Goal: Information Seeking & Learning: Learn about a topic

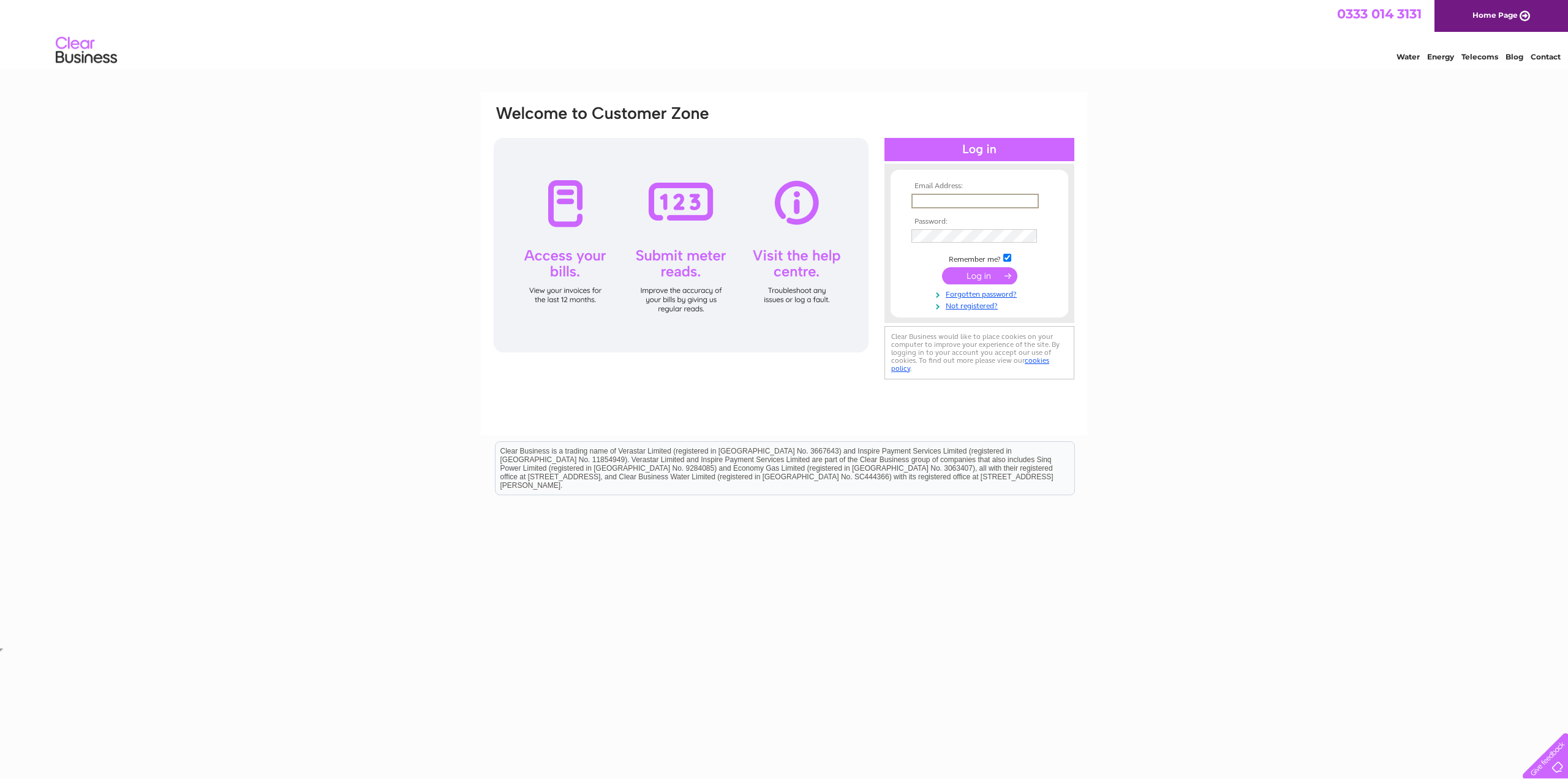
click at [934, 196] on input "text" at bounding box center [975, 201] width 128 height 15
type input "[EMAIL_ADDRESS][DOMAIN_NAME]"
click at [989, 274] on input "submit" at bounding box center [979, 275] width 75 height 17
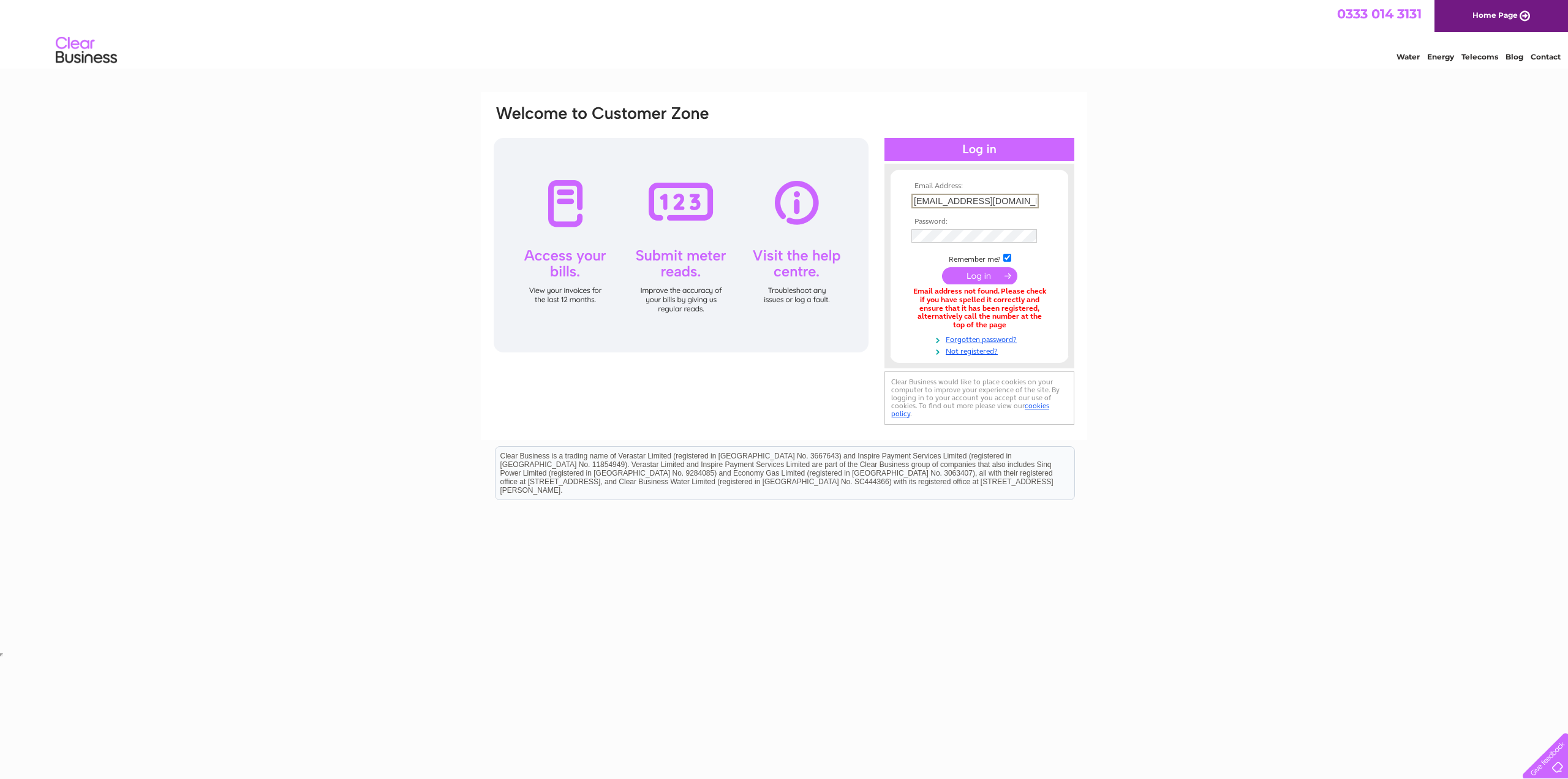
drag, startPoint x: 1005, startPoint y: 197, endPoint x: 902, endPoint y: 190, distance: 103.2
click at [902, 190] on form "Email Address: blissett102@gmail.com Password:" at bounding box center [979, 269] width 178 height 174
type input "michael.blissett@btinternet.com"
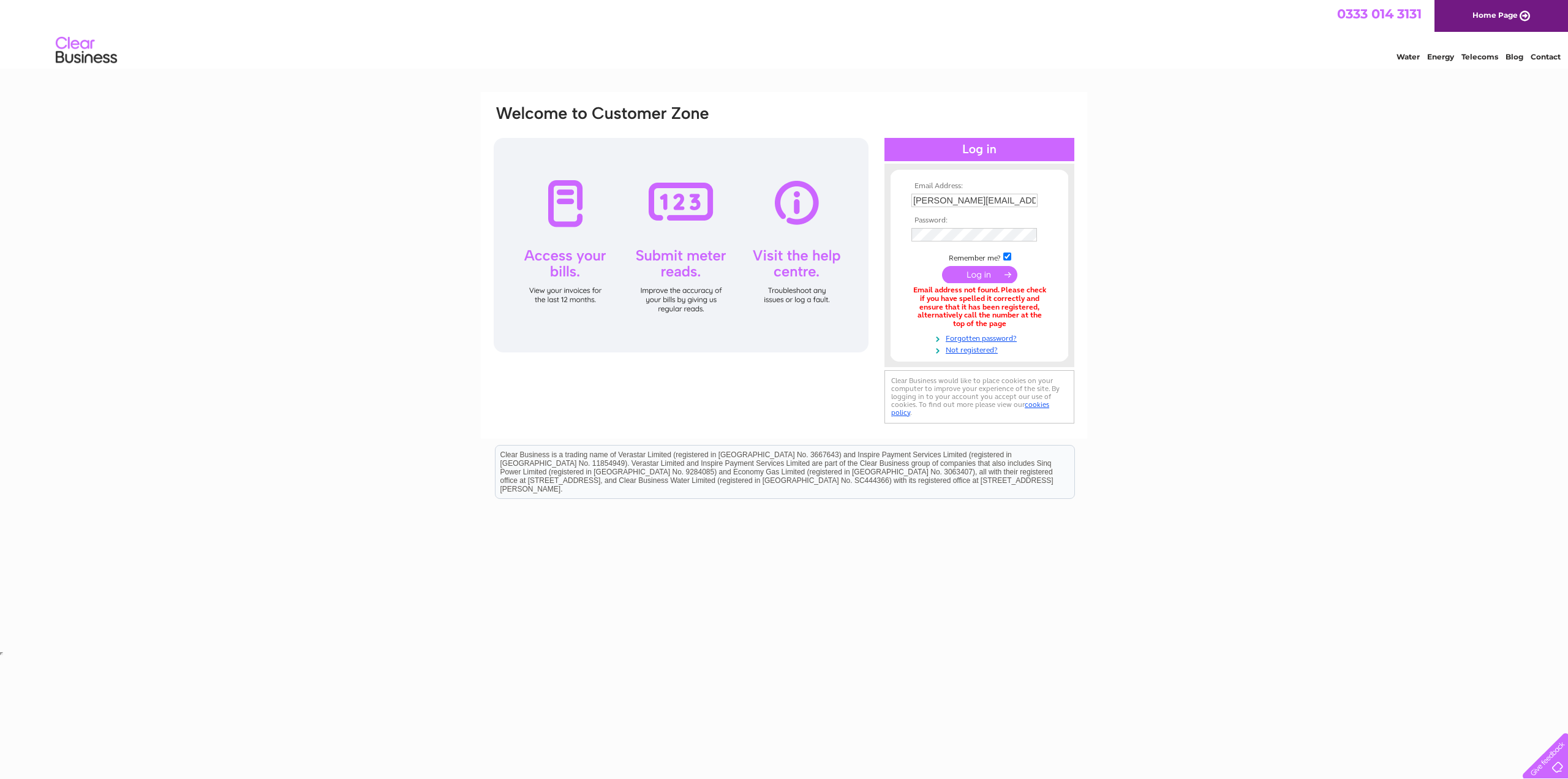
click at [986, 275] on input "submit" at bounding box center [979, 275] width 75 height 17
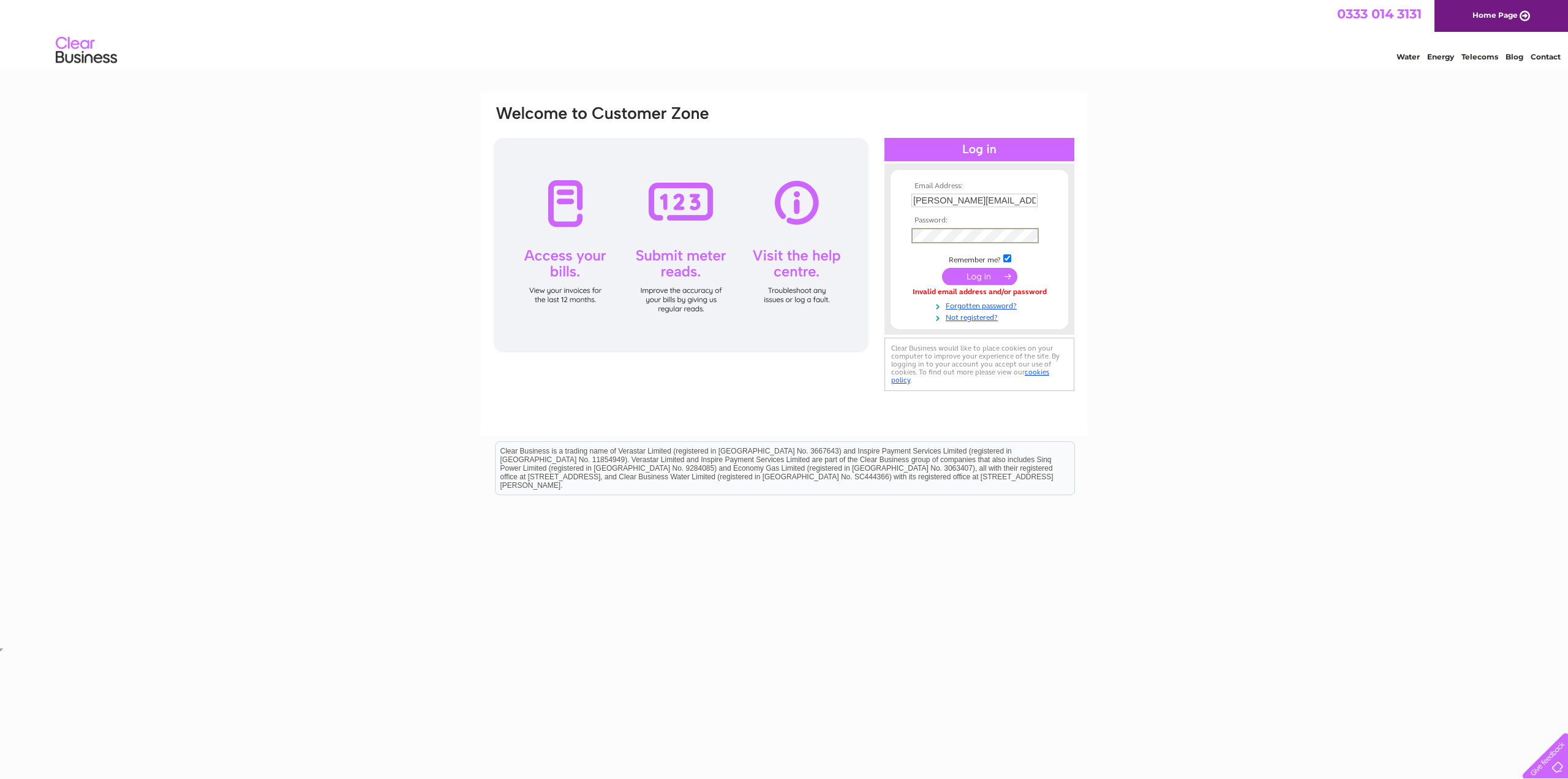
click at [942, 268] on input "submit" at bounding box center [979, 276] width 75 height 17
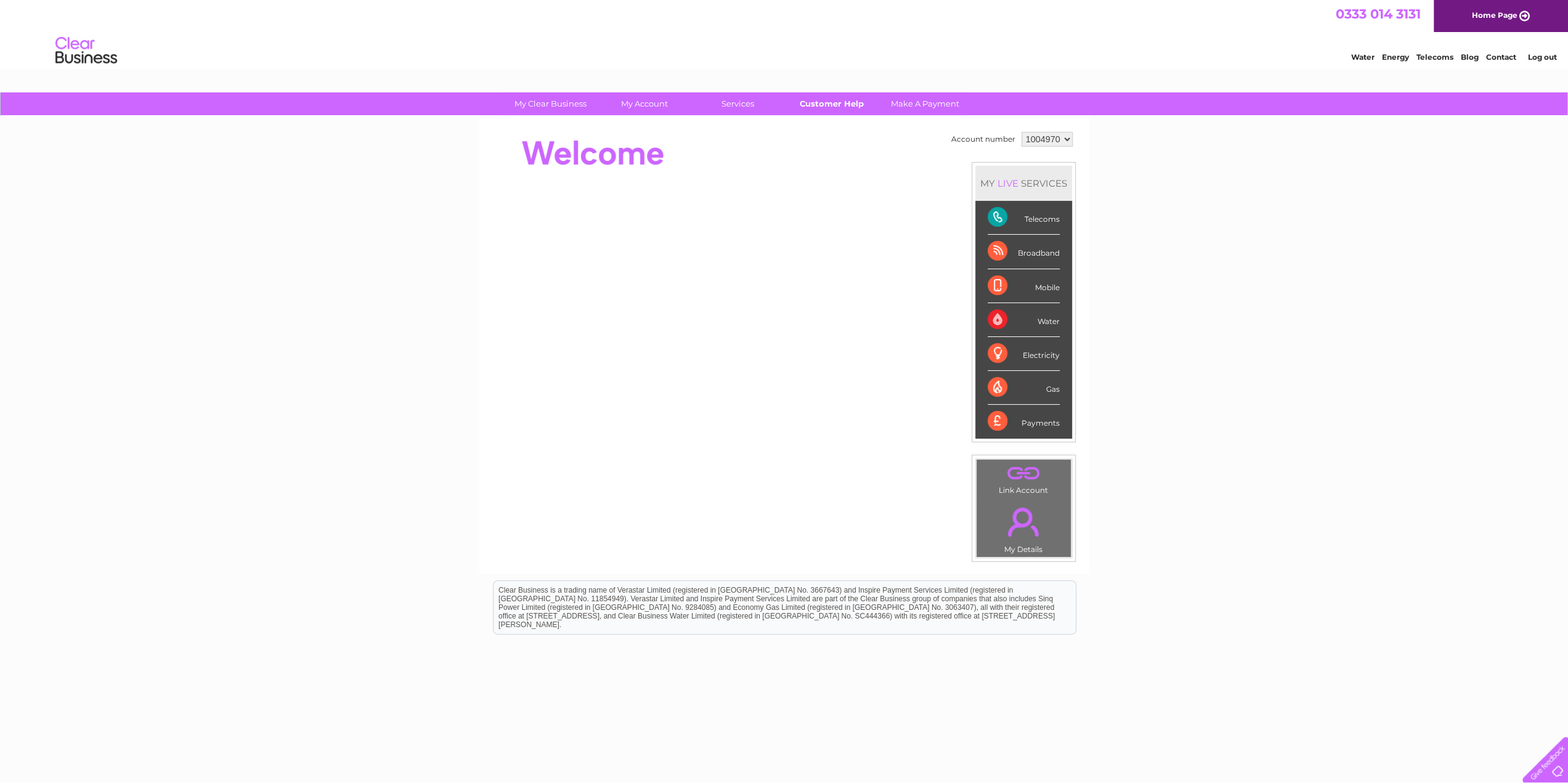
click at [820, 101] on link "Customer Help" at bounding box center [831, 104] width 101 height 23
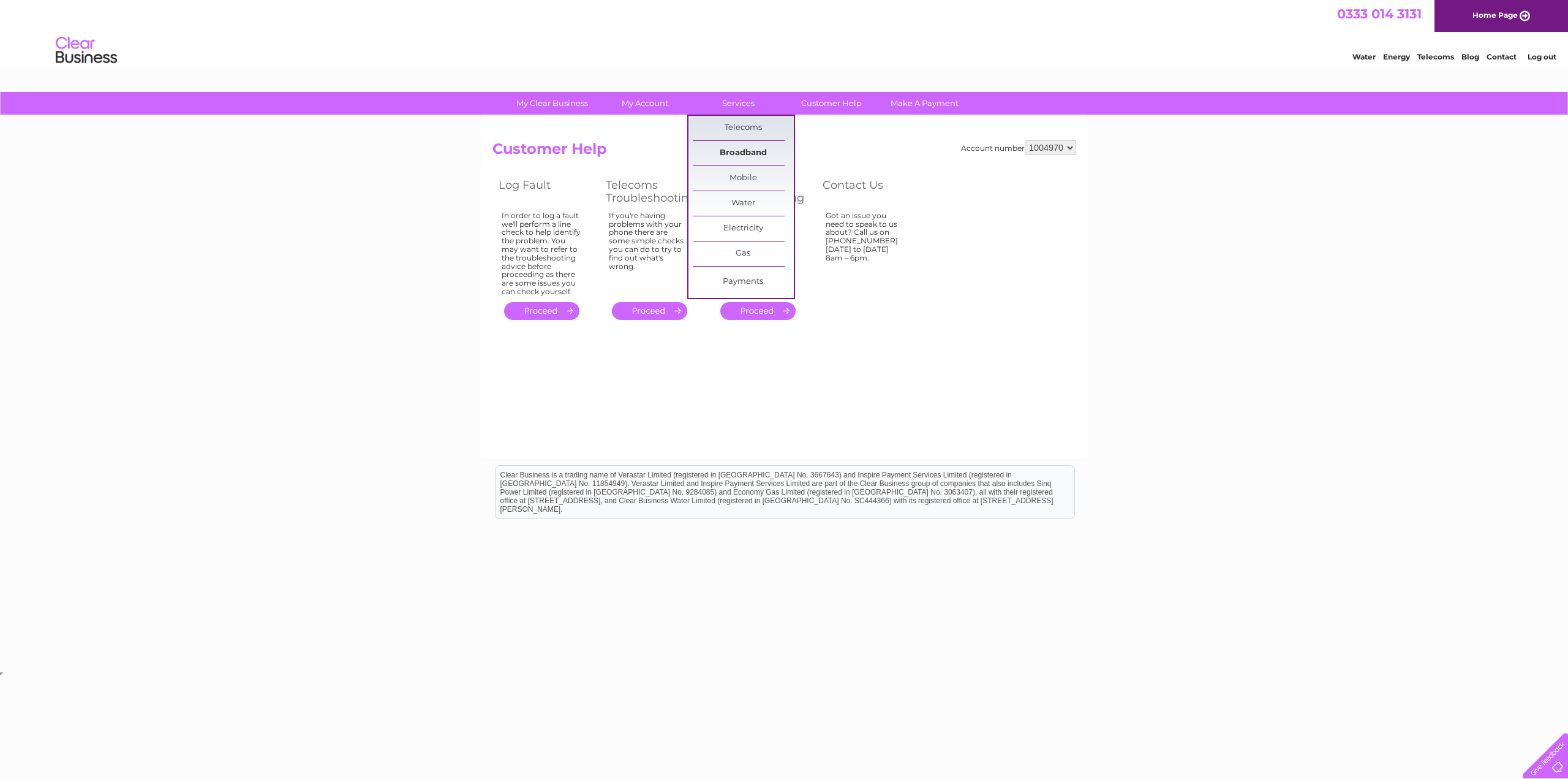
click at [726, 151] on link "Broadband" at bounding box center [743, 153] width 101 height 25
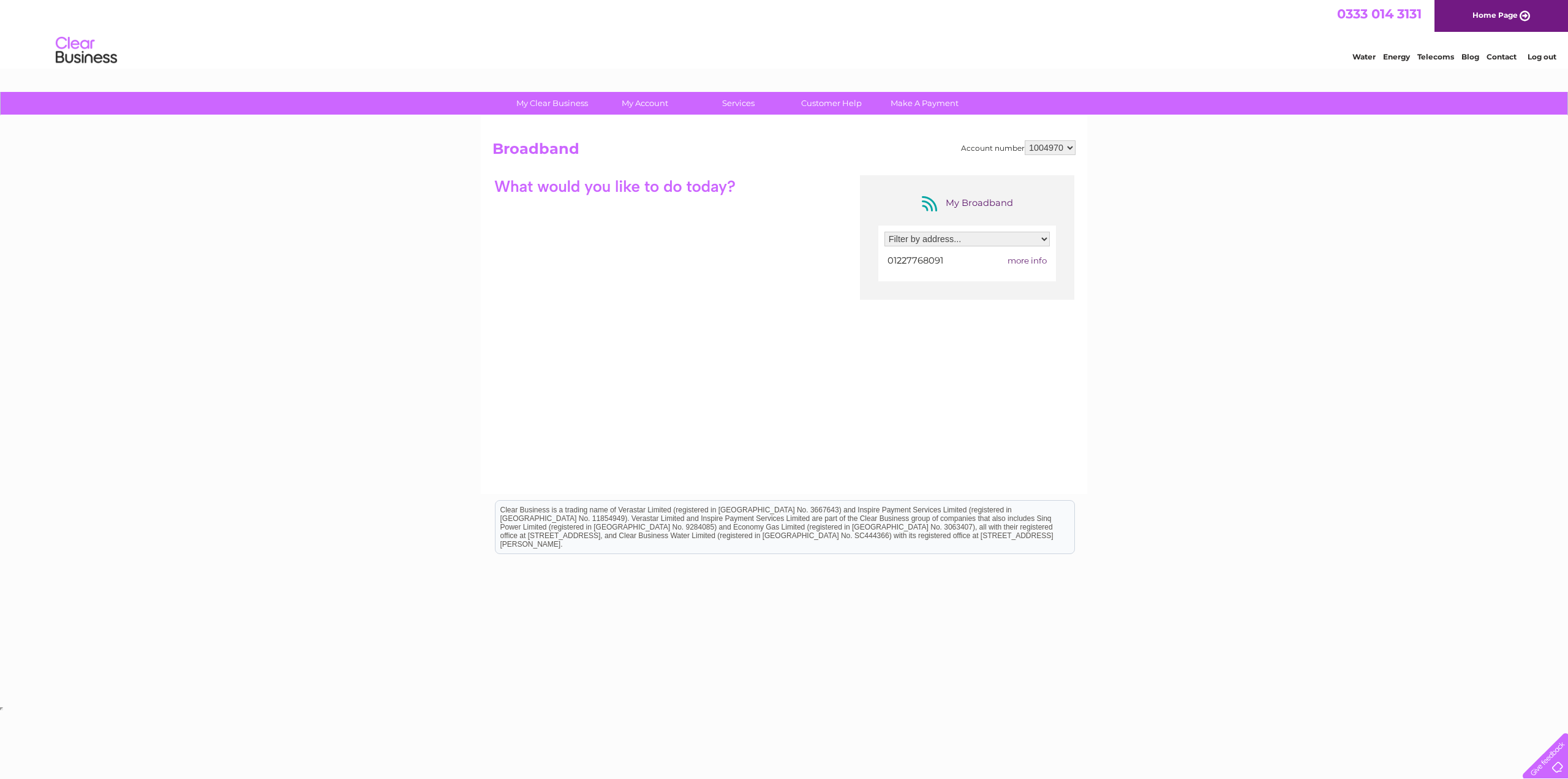
click at [900, 236] on select "Filter by address... 14 Durnford Close, Canterbury, Kent, CT2 7RY" at bounding box center [967, 239] width 165 height 15
select select "1725520"
click at [884, 231] on select "Filter by address... 14 Durnford Close, Canterbury, Kent, CT2 7RY" at bounding box center [967, 239] width 165 height 15
click at [1031, 259] on span "more info" at bounding box center [1027, 260] width 39 height 10
click at [837, 104] on link "Customer Help" at bounding box center [831, 103] width 101 height 22
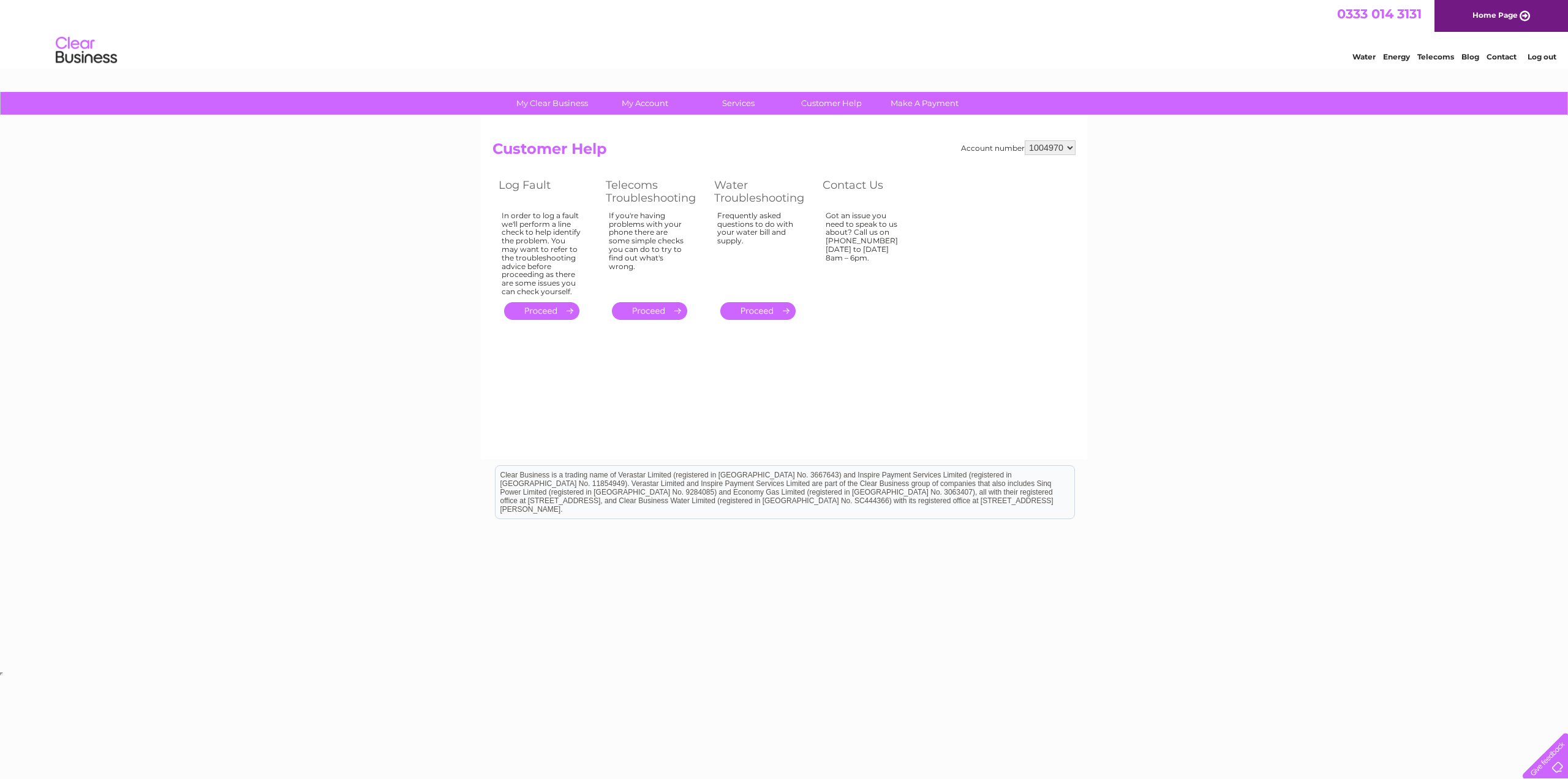
click at [664, 310] on link "." at bounding box center [650, 311] width 75 height 18
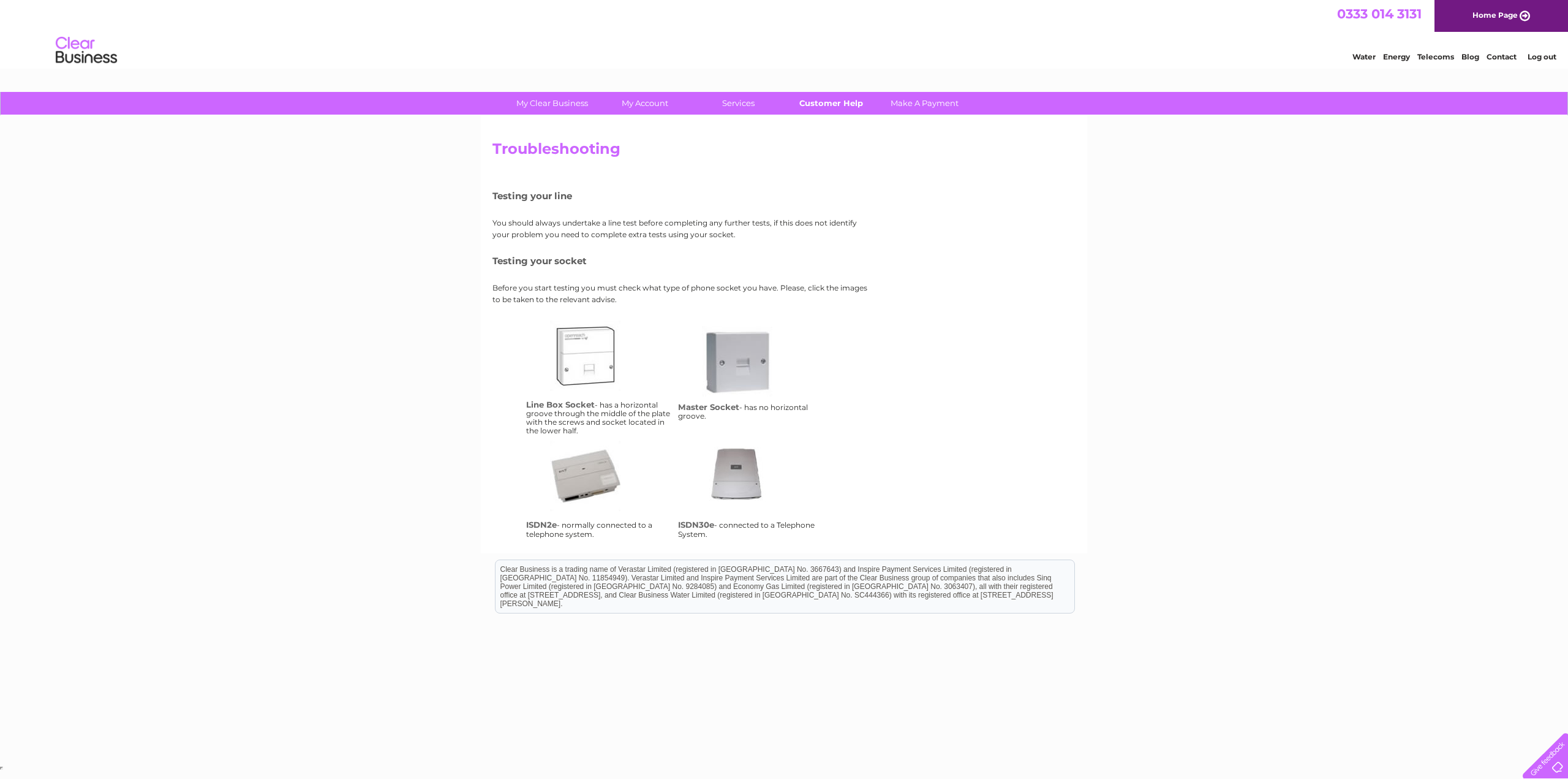
click at [825, 99] on link "Customer Help" at bounding box center [831, 103] width 101 height 22
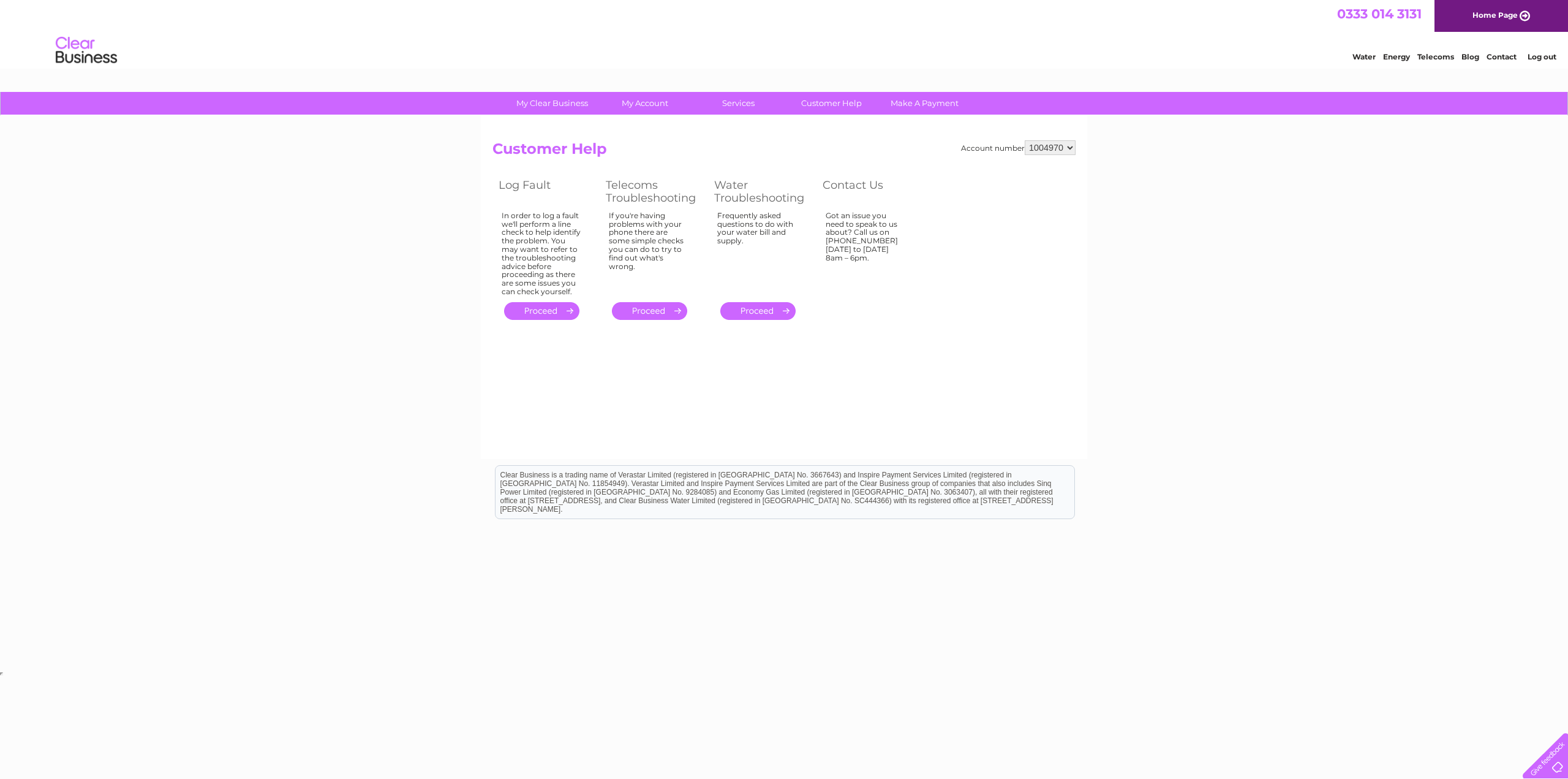
click at [671, 310] on link "." at bounding box center [650, 311] width 75 height 18
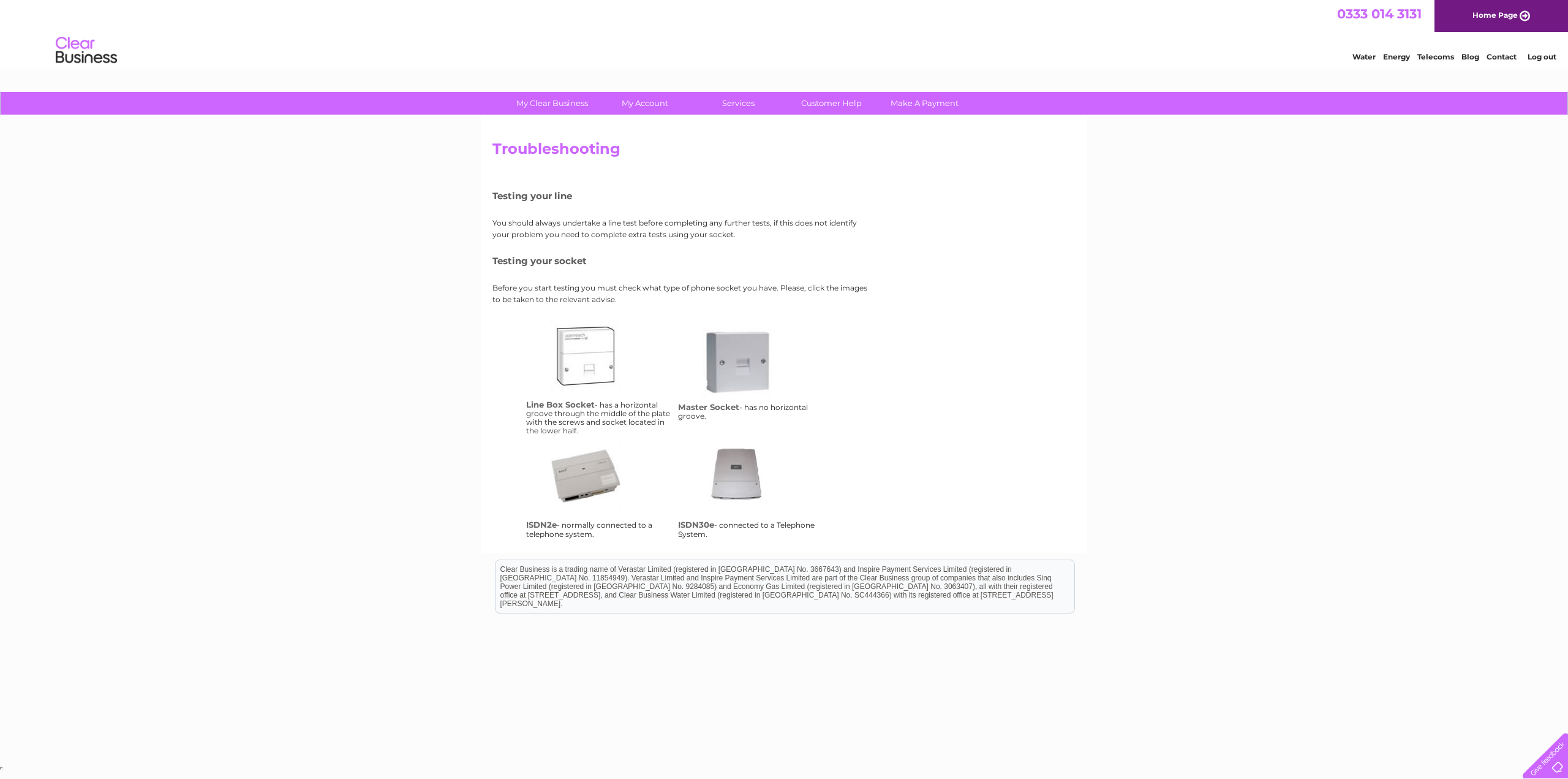
click at [573, 353] on link "lbs" at bounding box center [599, 369] width 98 height 98
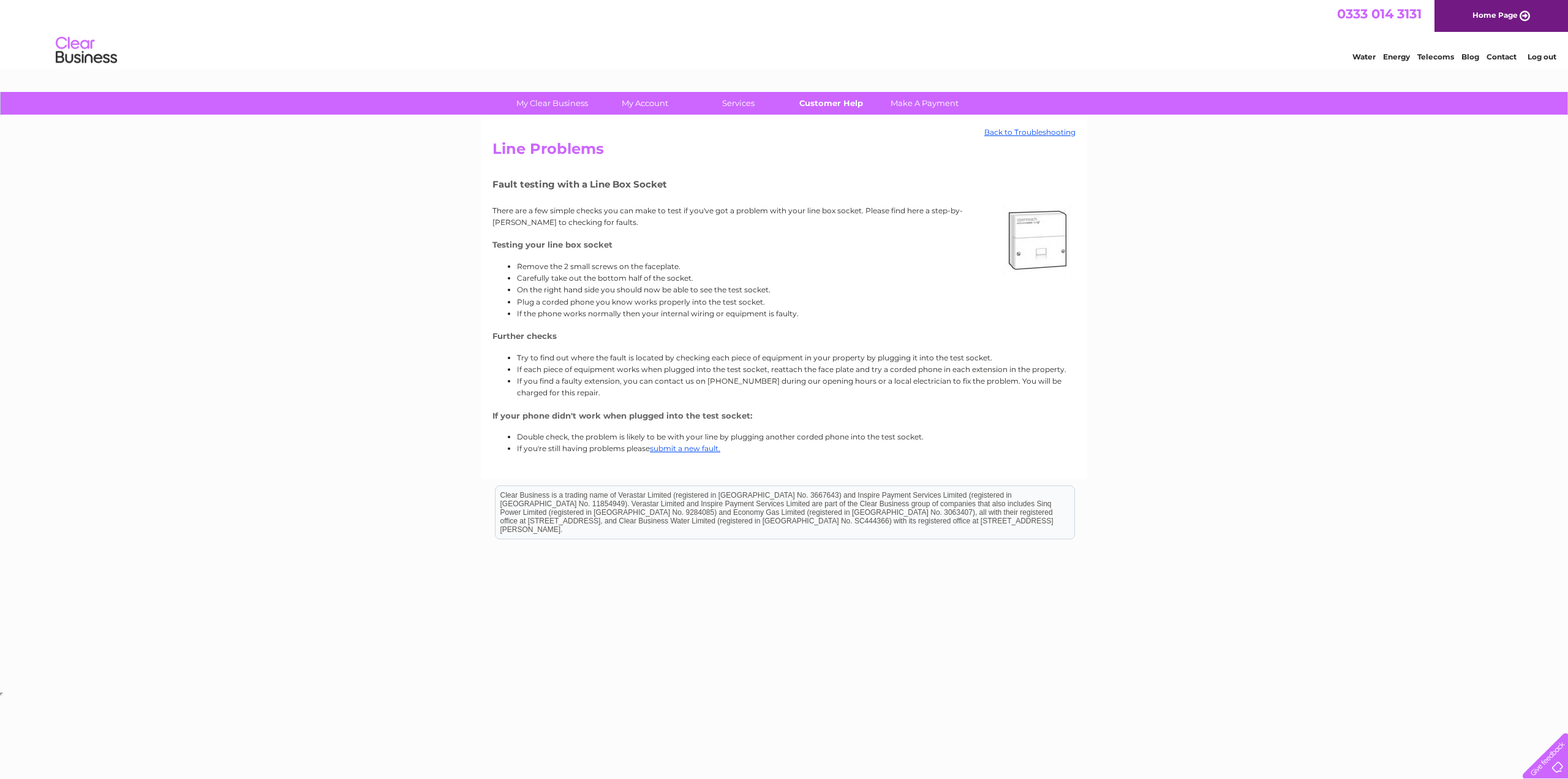
click at [840, 99] on link "Customer Help" at bounding box center [831, 103] width 101 height 22
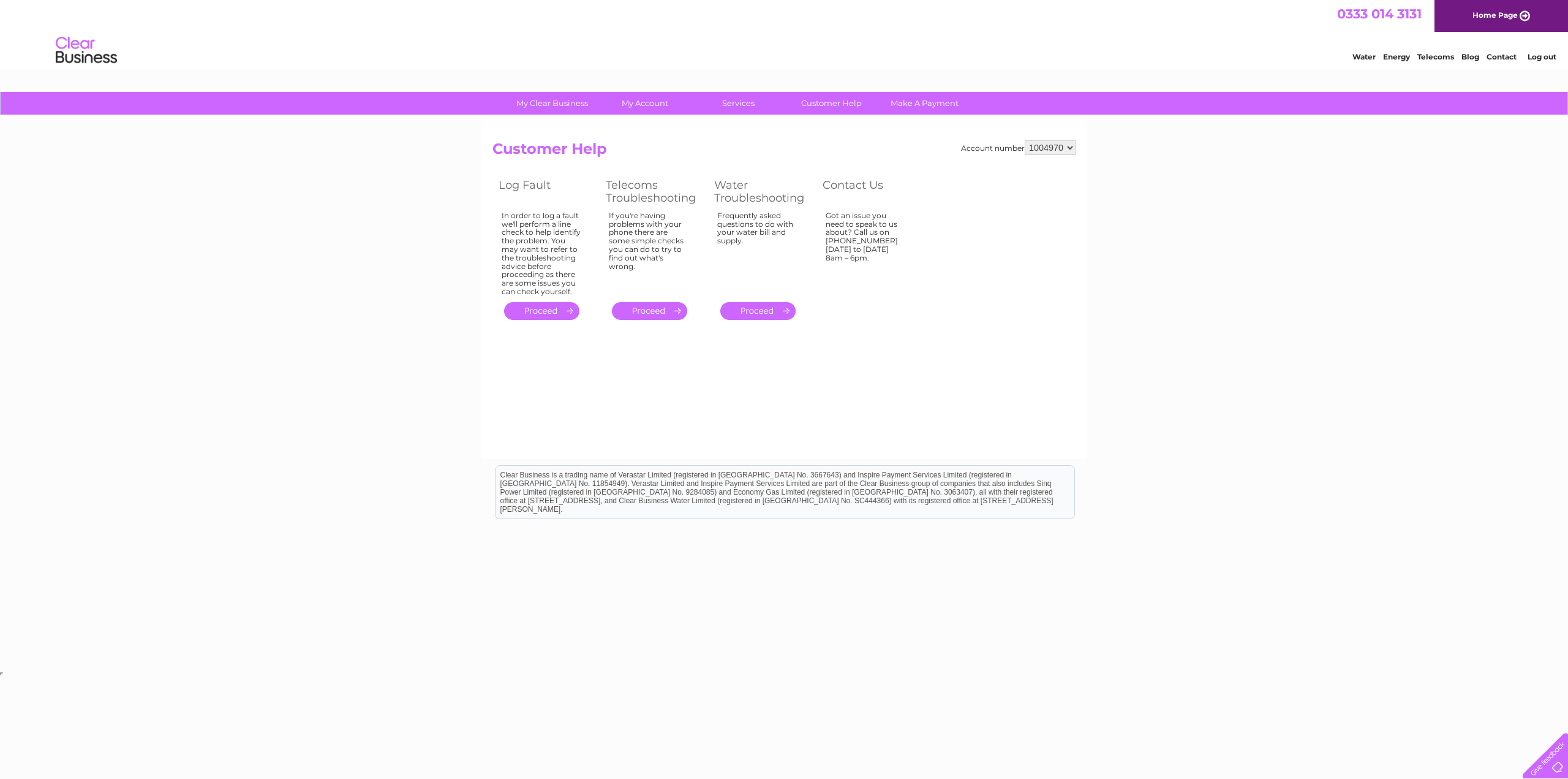
click at [639, 187] on th "Telecoms Troubleshooting" at bounding box center [654, 191] width 109 height 33
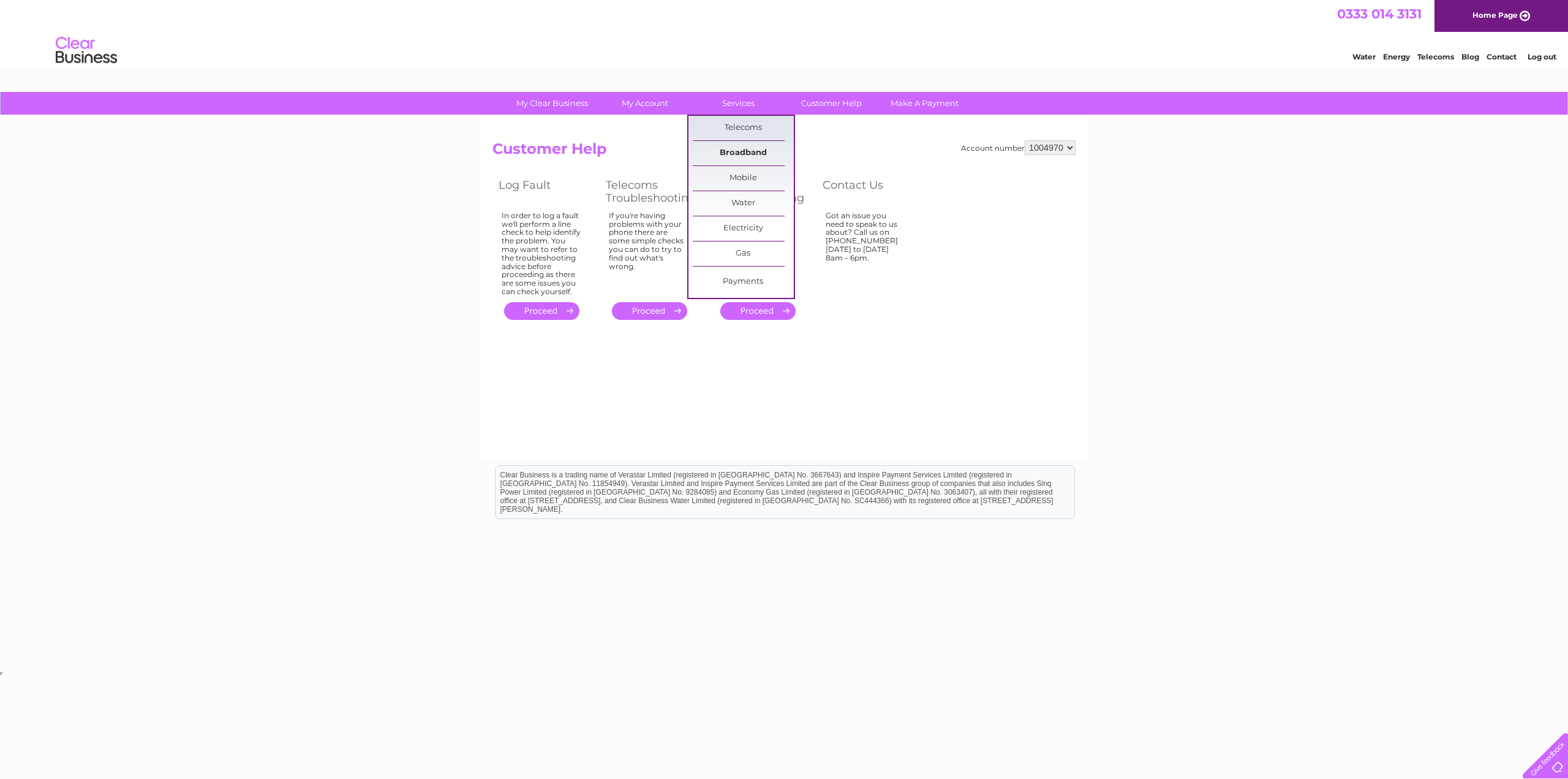
click at [747, 149] on link "Broadband" at bounding box center [743, 153] width 101 height 25
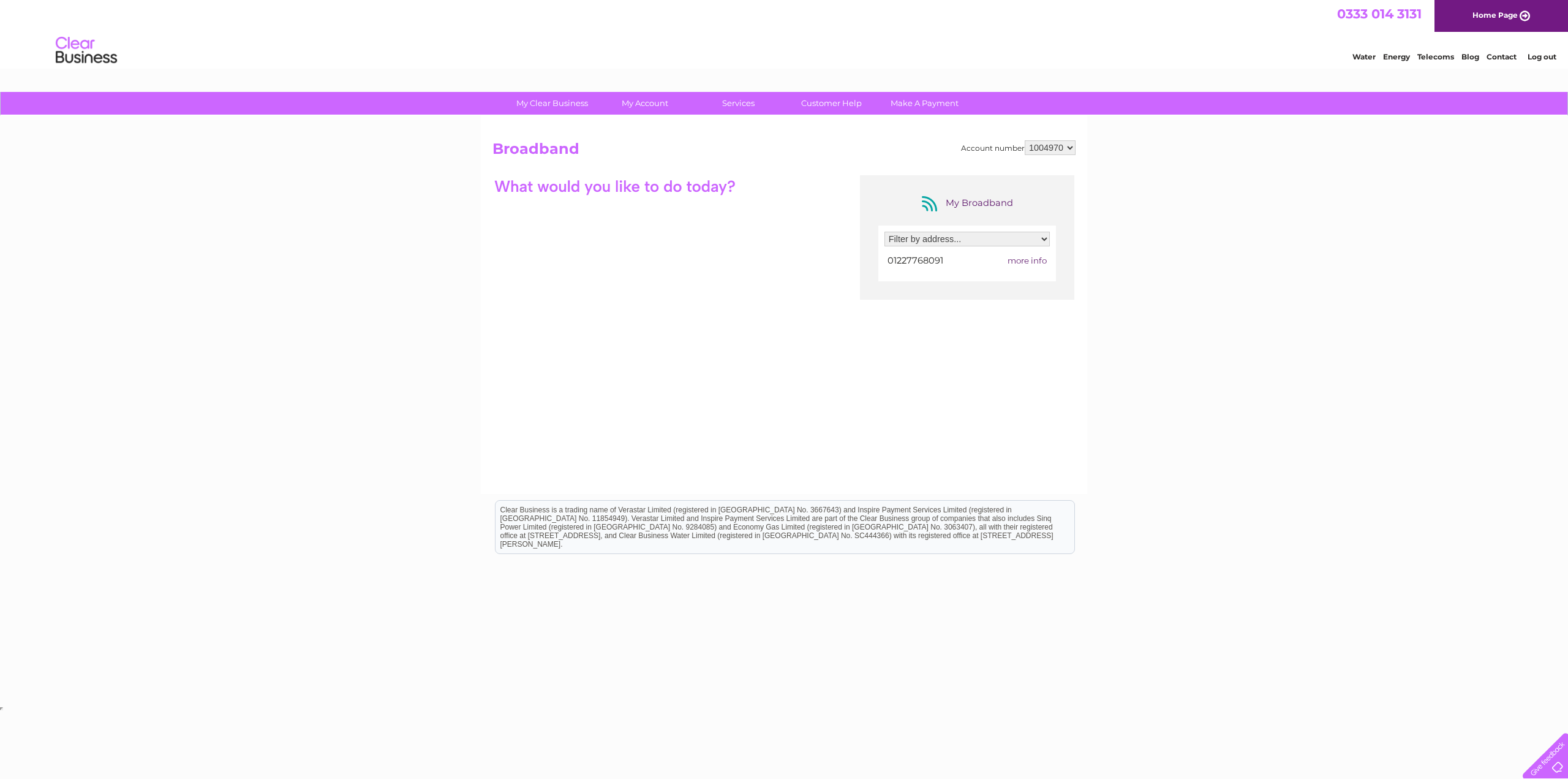
click at [901, 242] on select "Filter by address... 14 Durnford Close, Canterbury, Kent, CT2 7RY" at bounding box center [967, 239] width 165 height 15
select select "1725520"
click at [884, 231] on select "Filter by address... 14 Durnford Close, Canterbury, Kent, CT2 7RY" at bounding box center [967, 239] width 165 height 15
click at [1019, 259] on span "more info" at bounding box center [1027, 260] width 39 height 10
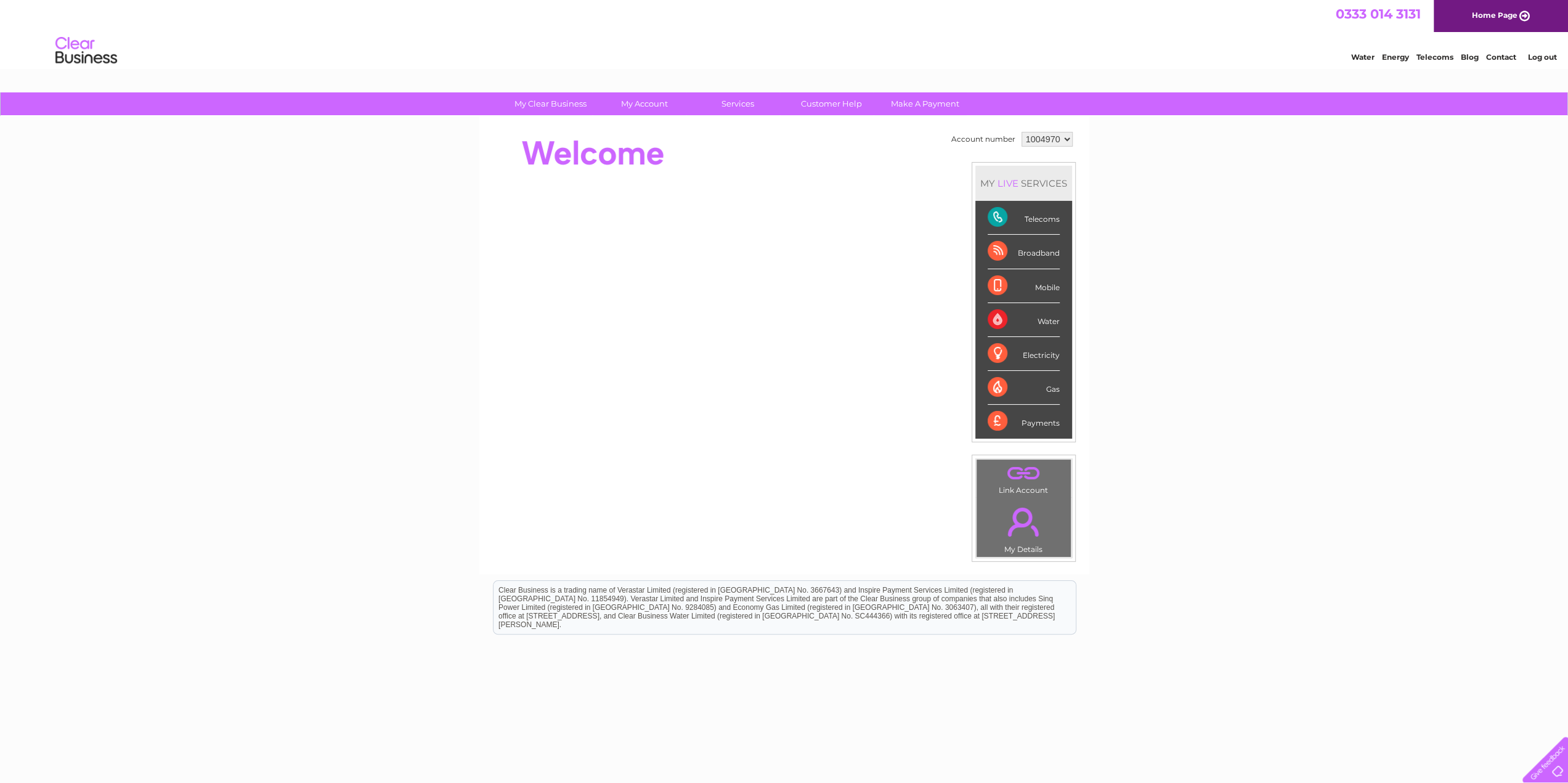
click at [1031, 252] on div "Broadband" at bounding box center [1023, 252] width 72 height 34
click at [990, 246] on div "Broadband" at bounding box center [1023, 252] width 72 height 34
click at [993, 211] on div "Telecoms" at bounding box center [1023, 217] width 72 height 34
click at [838, 103] on link "Customer Help" at bounding box center [831, 104] width 101 height 23
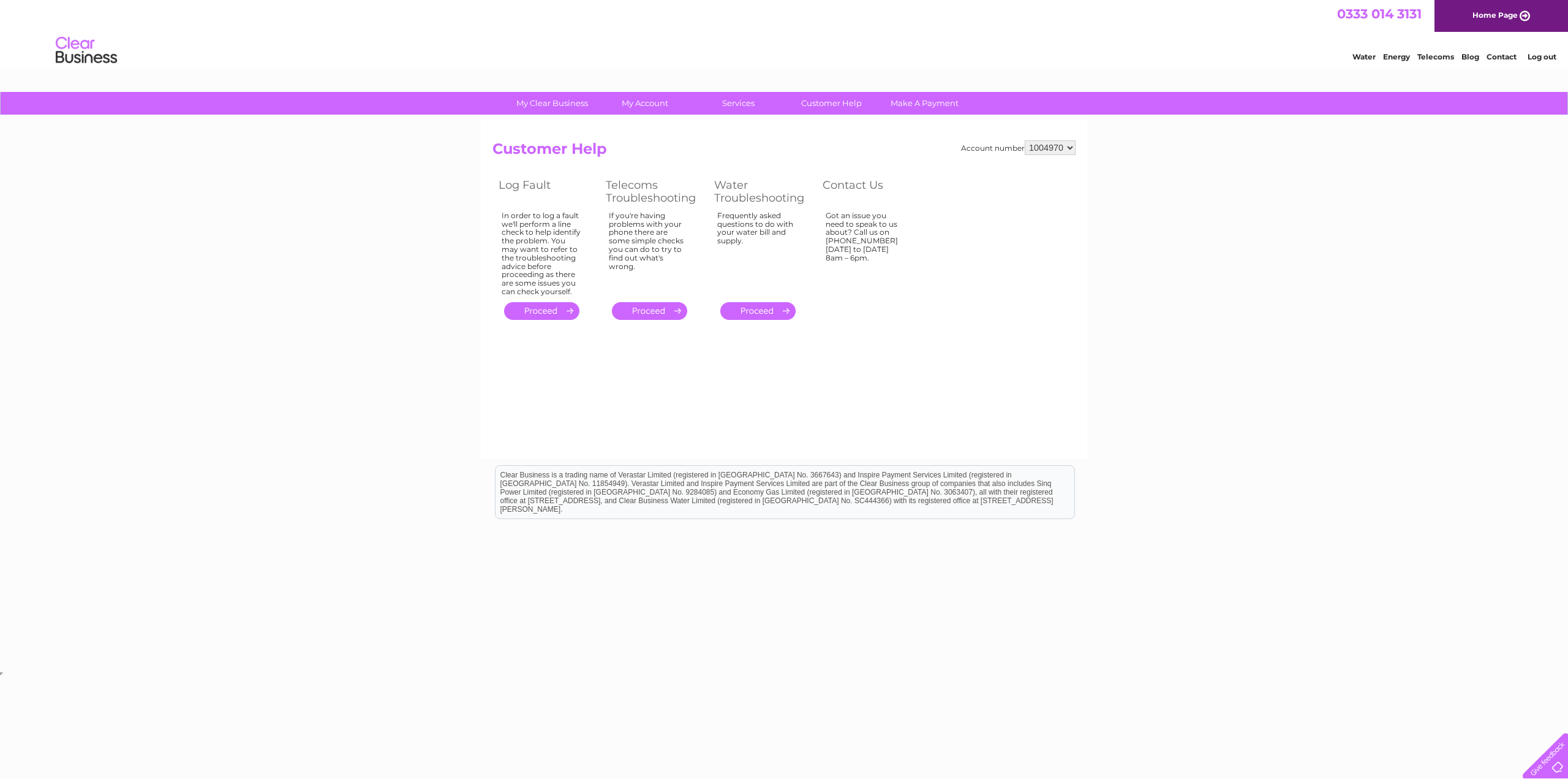
click at [665, 309] on link "." at bounding box center [650, 311] width 75 height 18
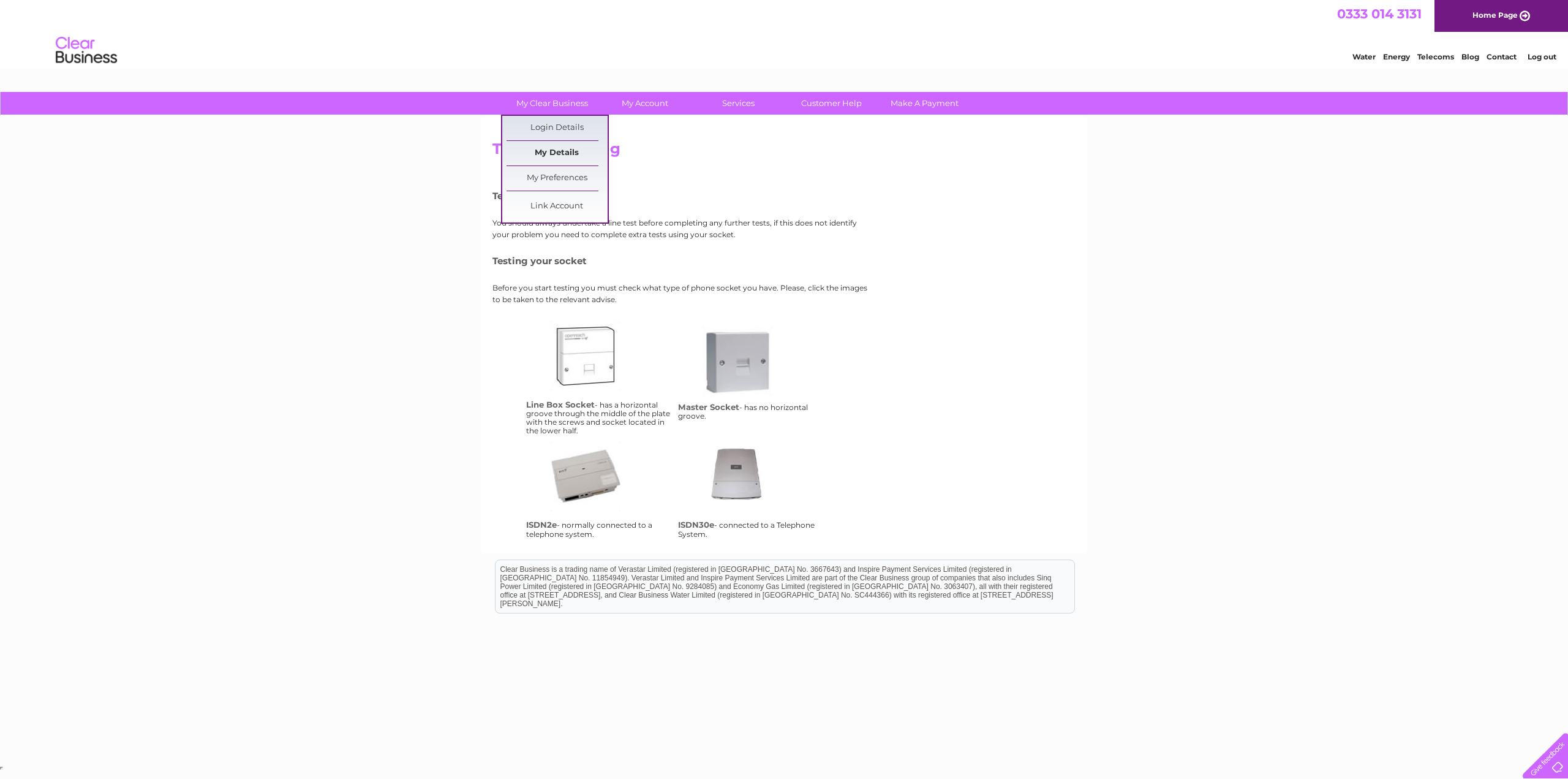
click at [555, 149] on link "My Details" at bounding box center [557, 153] width 101 height 25
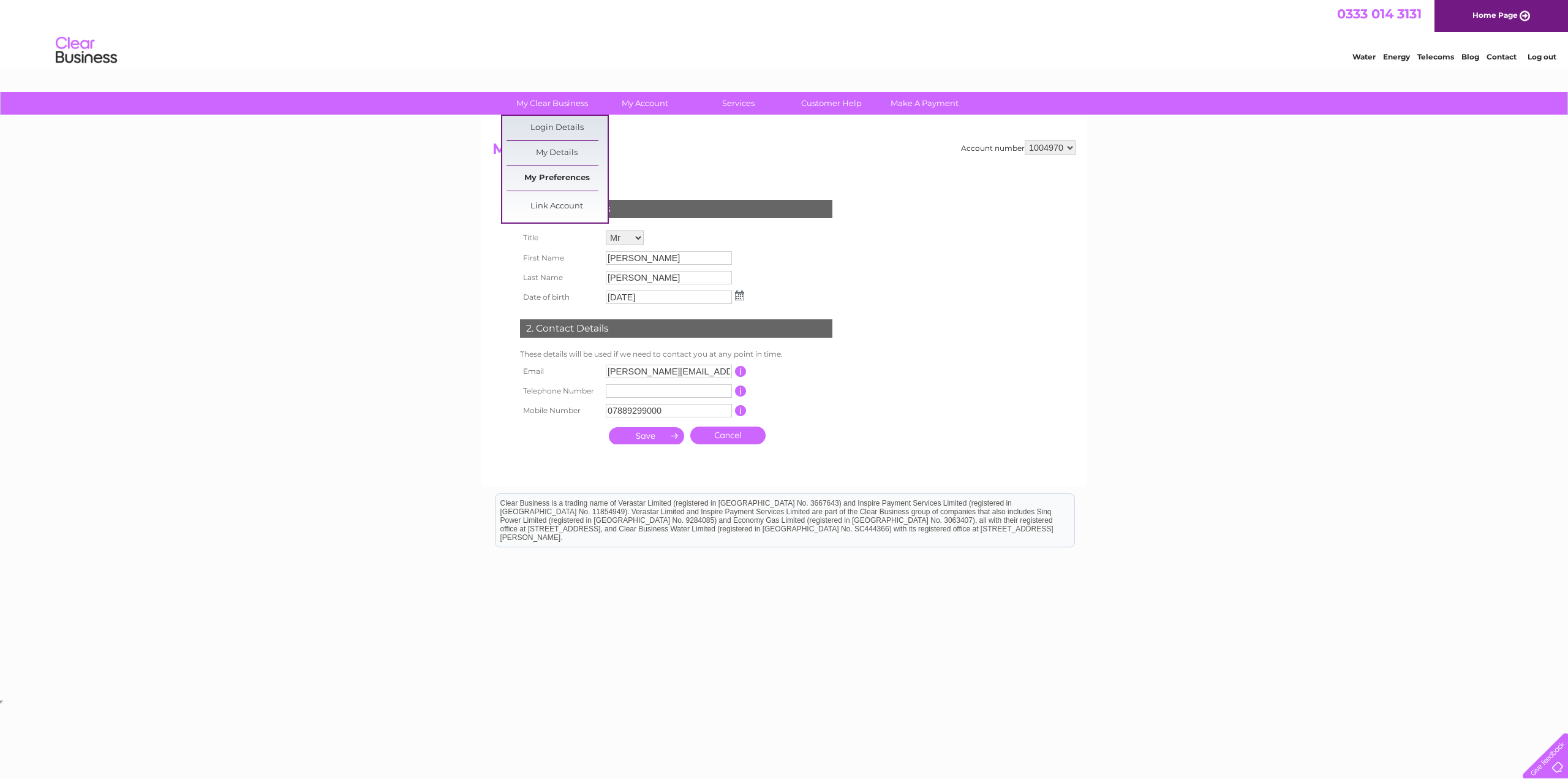
click at [538, 173] on link "My Preferences" at bounding box center [557, 178] width 101 height 25
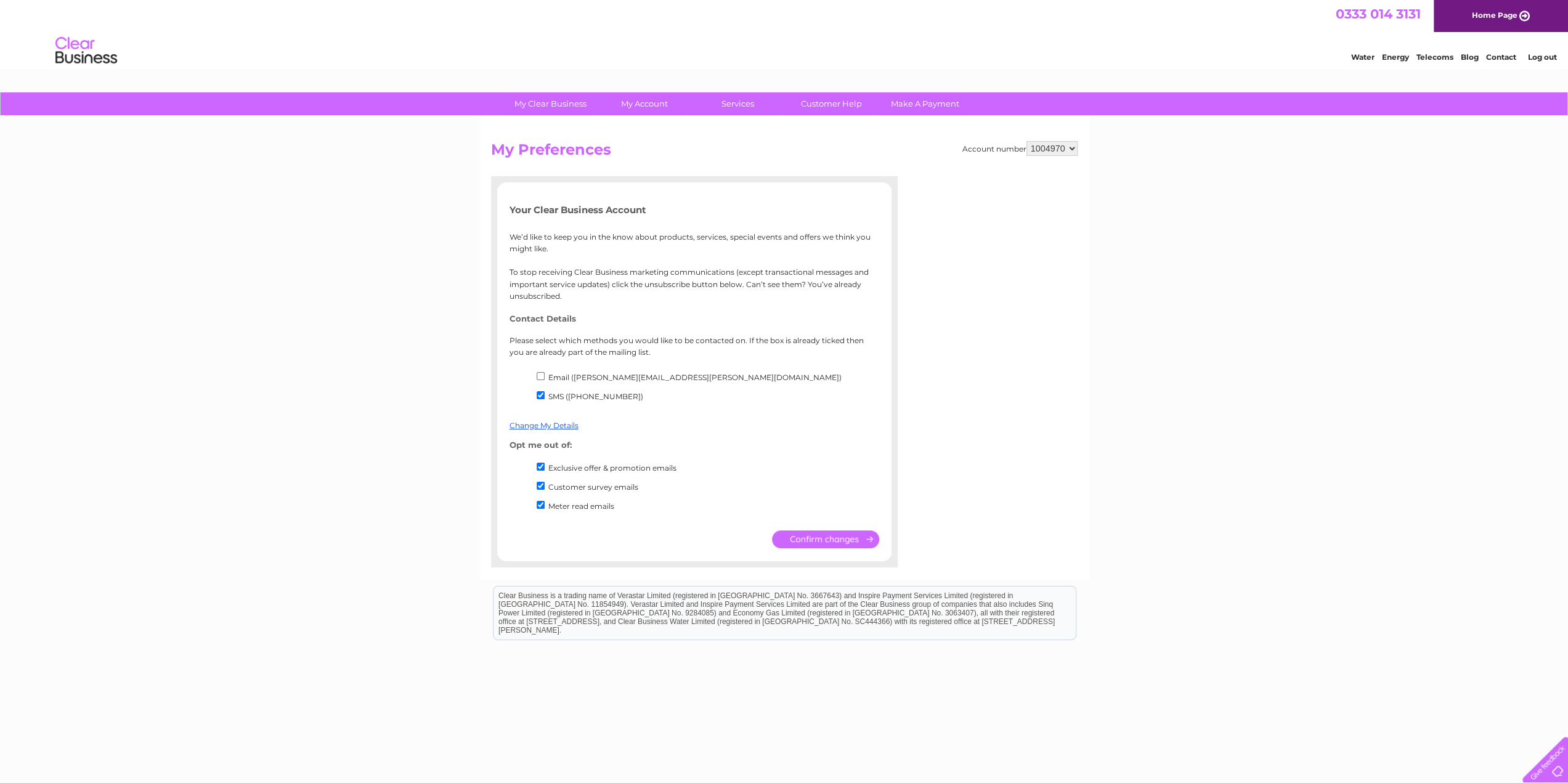
click at [234, 136] on div "My Clear Business Login Details My Details My Preferences Link Account My Accou…" at bounding box center [784, 441] width 1568 height 698
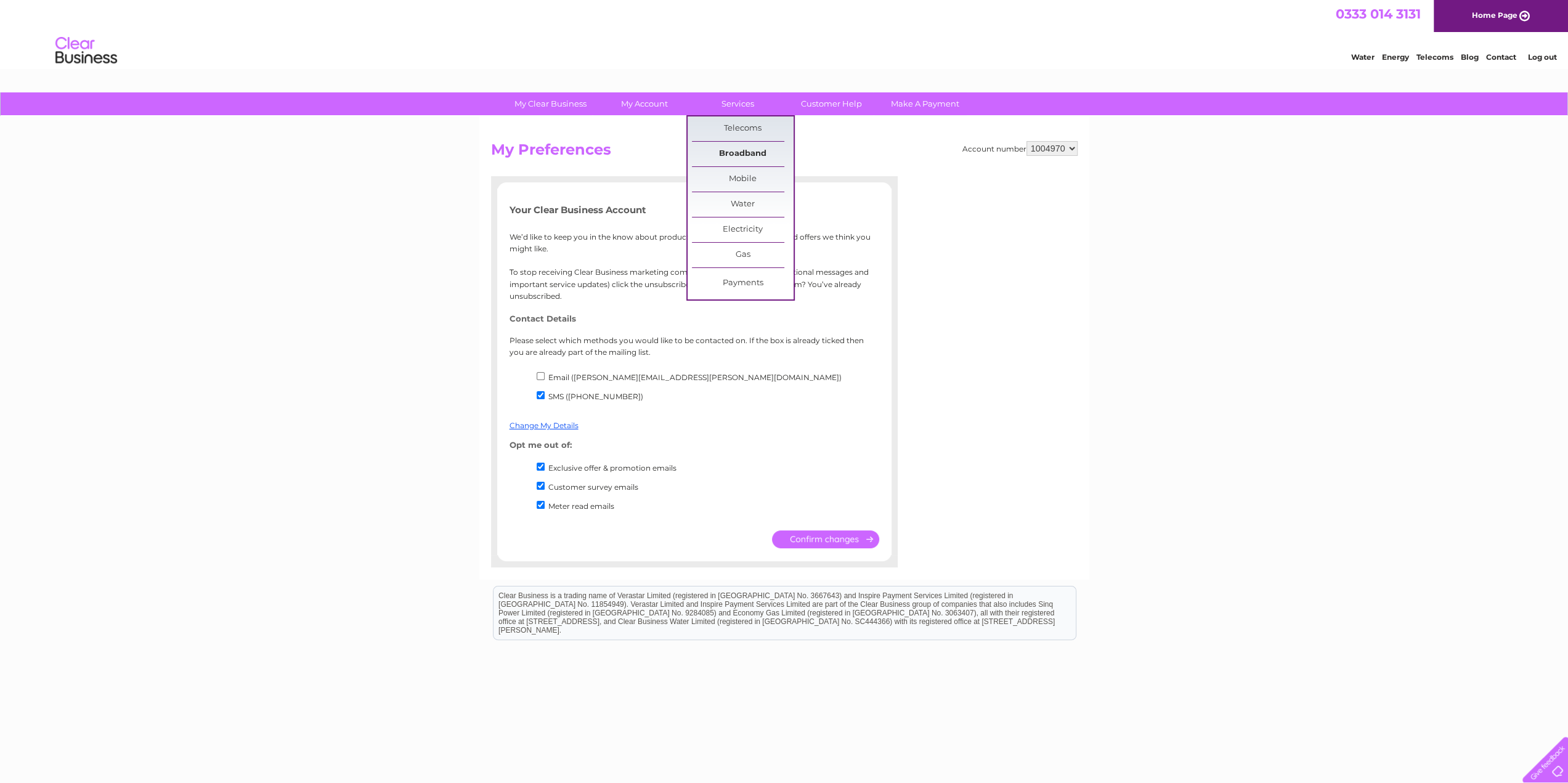
click at [737, 149] on link "Broadband" at bounding box center [742, 154] width 101 height 25
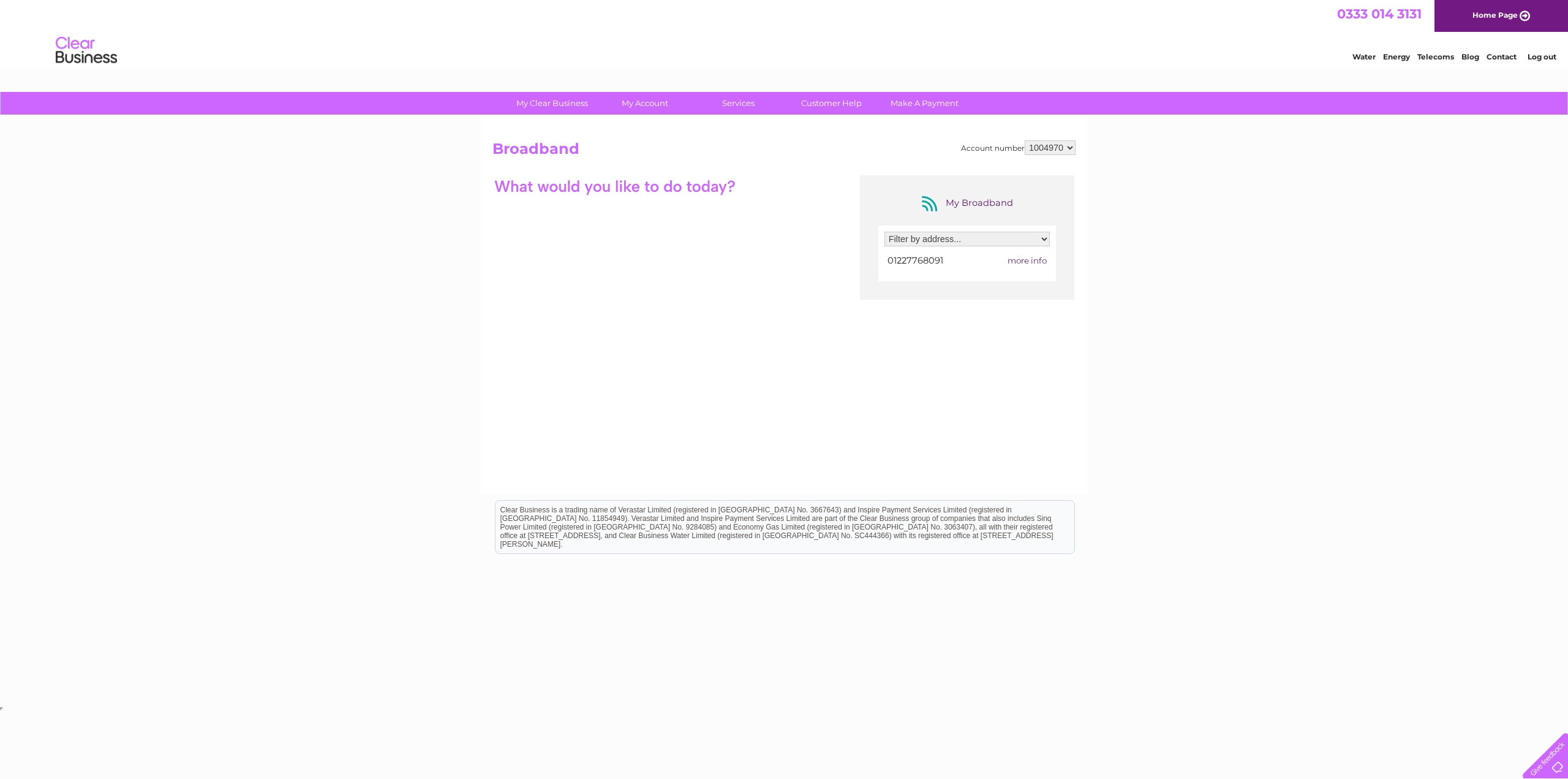
click at [700, 184] on div at bounding box center [615, 186] width 245 height 22
click at [701, 184] on div at bounding box center [615, 186] width 245 height 22
drag, startPoint x: 573, startPoint y: 144, endPoint x: 592, endPoint y: 149, distance: 19.6
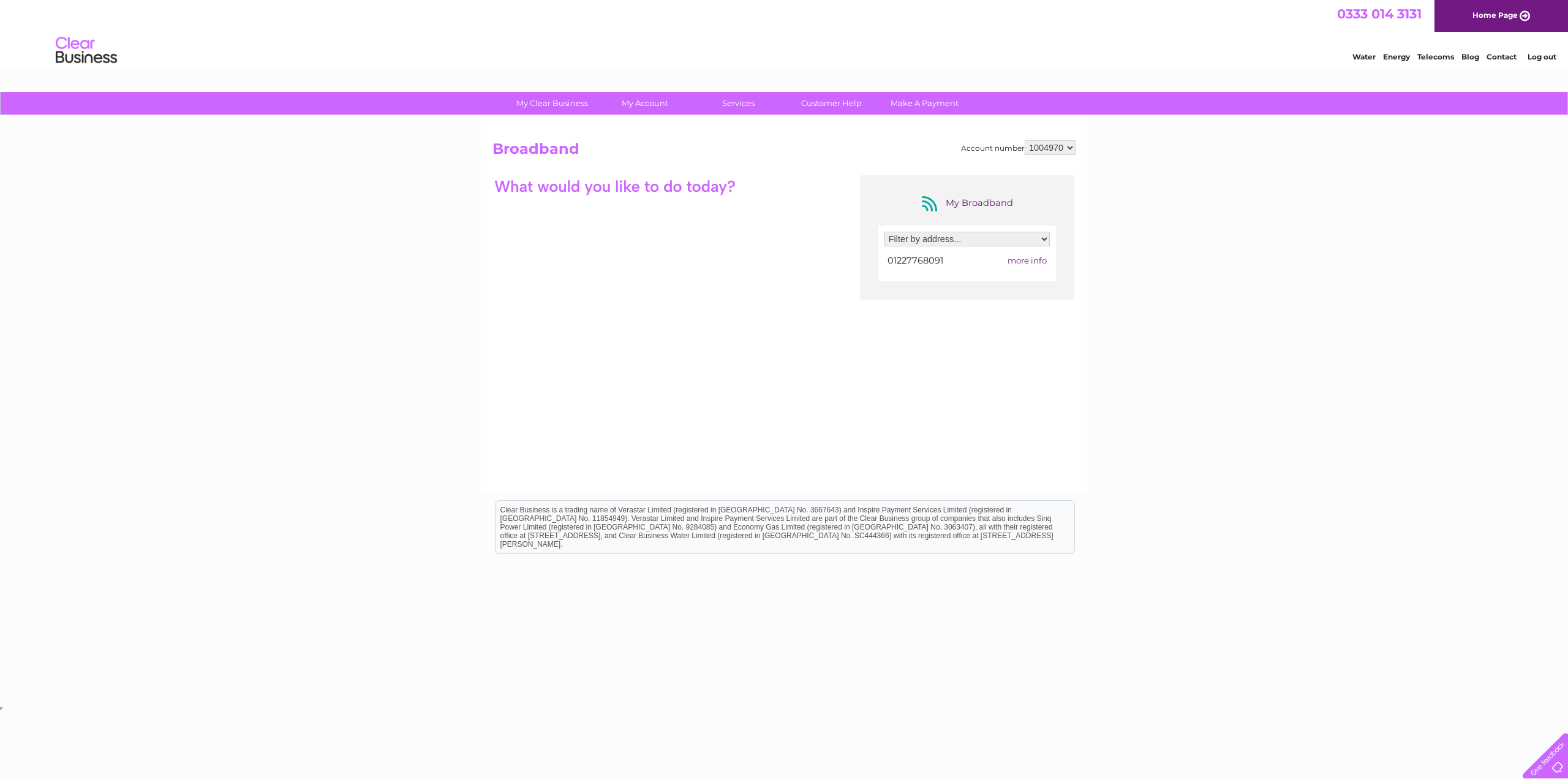
click at [577, 147] on h2 "Broadband" at bounding box center [784, 152] width 583 height 23
click at [1055, 144] on select "1004970" at bounding box center [1050, 147] width 51 height 15
click at [993, 232] on select "Filter by address... 14 Durnford Close, Canterbury, Kent, CT2 7RY" at bounding box center [967, 239] width 165 height 15
select select "1725520"
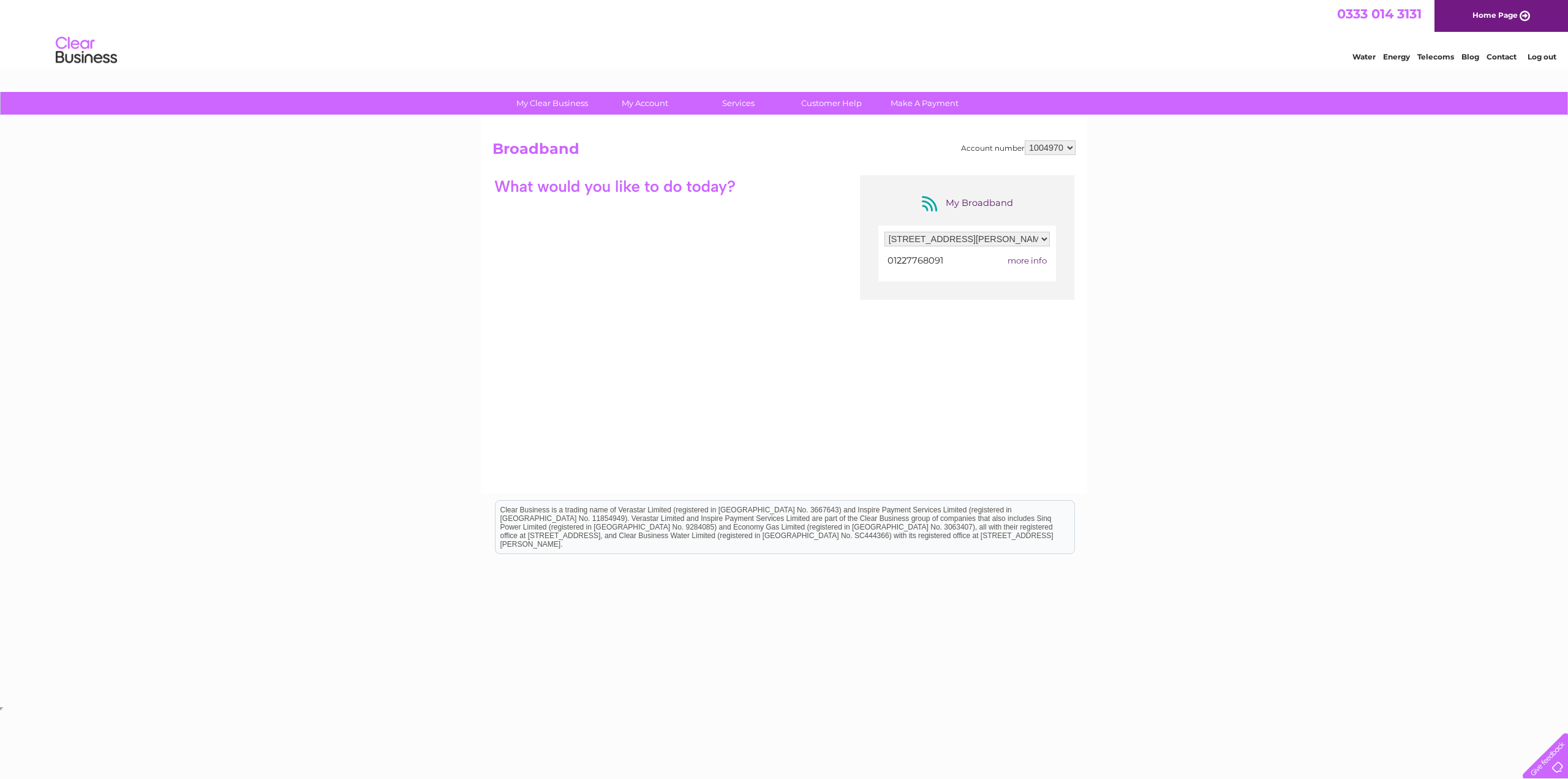
click at [884, 231] on select "Filter by address... 14 Durnford Close, Canterbury, Kent, CT2 7RY" at bounding box center [967, 239] width 165 height 15
click at [1013, 255] on div at bounding box center [967, 260] width 165 height 17
click at [831, 102] on link "Customer Help" at bounding box center [831, 103] width 101 height 22
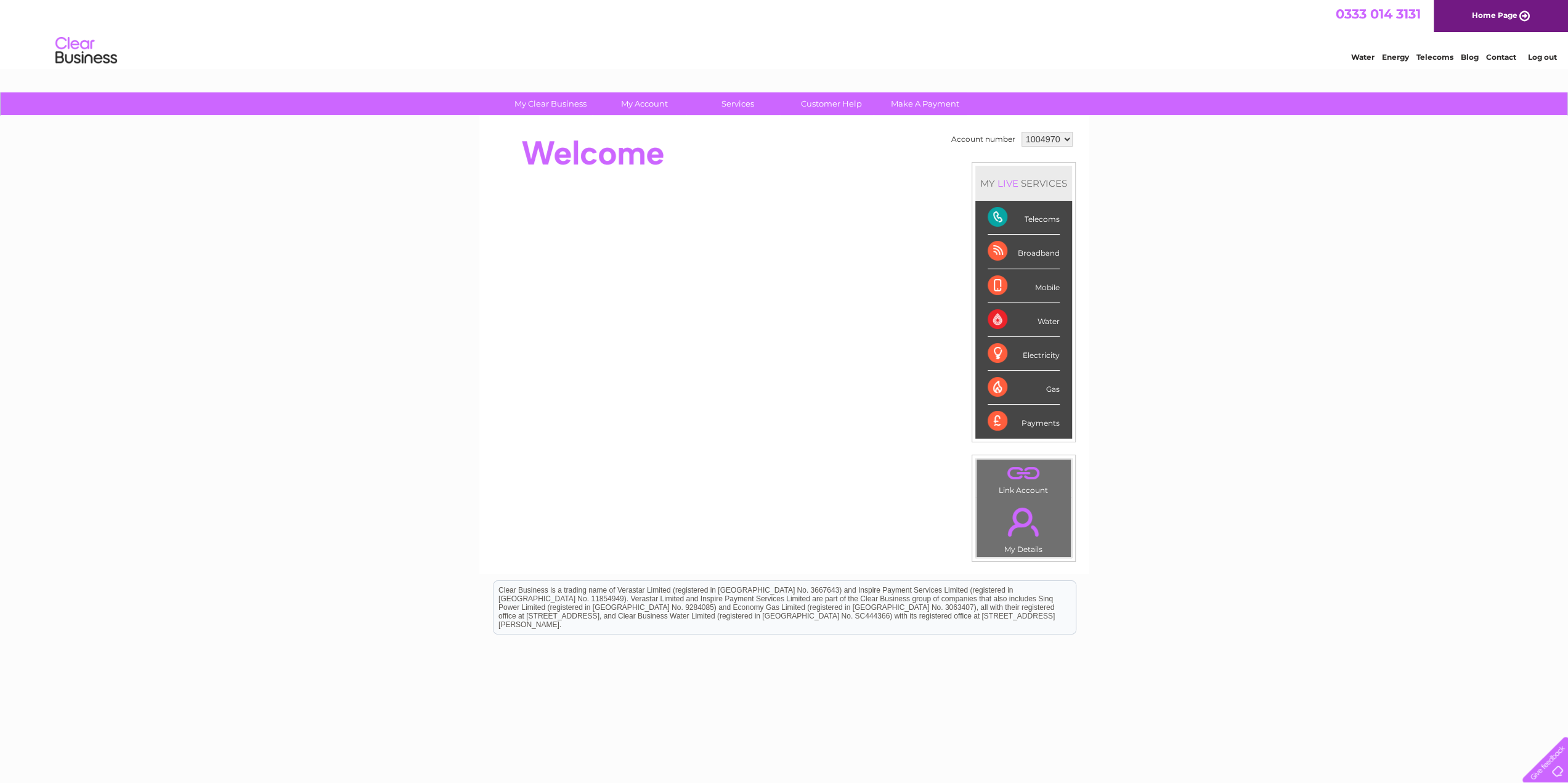
click at [1039, 219] on div "Telecoms" at bounding box center [1023, 217] width 72 height 34
click at [1033, 240] on div "Broadband" at bounding box center [1023, 252] width 72 height 34
drag, startPoint x: 1022, startPoint y: 181, endPoint x: 1017, endPoint y: 191, distance: 11.2
click at [1022, 183] on div "MY LIVE SERVICES" at bounding box center [1023, 183] width 97 height 35
click at [1006, 182] on div "LIVE" at bounding box center [1007, 183] width 26 height 12
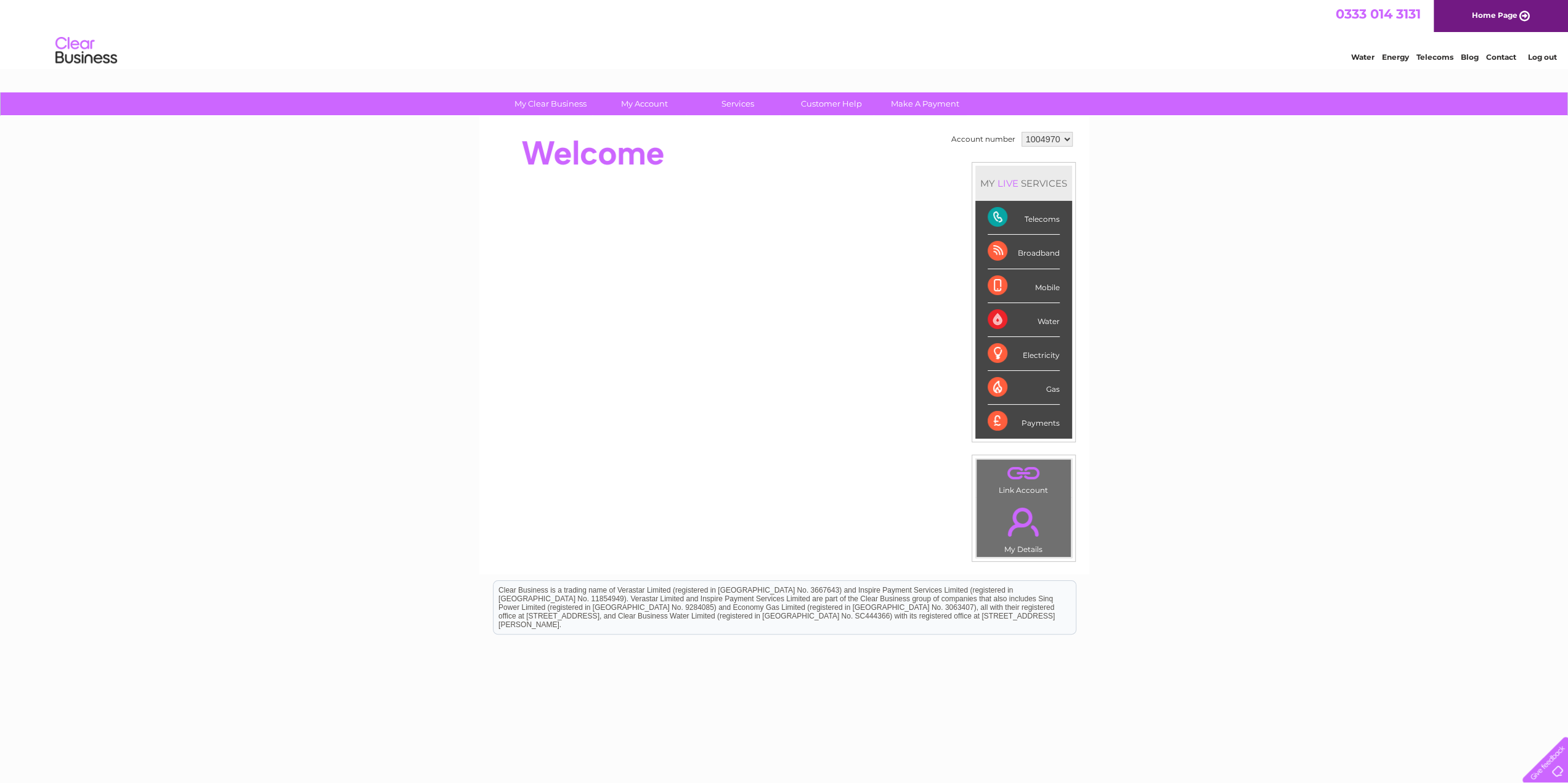
click at [1035, 217] on div "Telecoms" at bounding box center [1023, 217] width 72 height 34
click at [1028, 254] on div "Broadband" at bounding box center [1023, 252] width 72 height 34
click at [1006, 506] on link "." at bounding box center [1023, 521] width 88 height 43
